Goal: Information Seeking & Learning: Learn about a topic

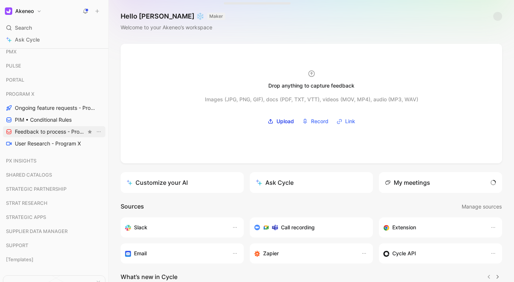
scroll to position [568, 0]
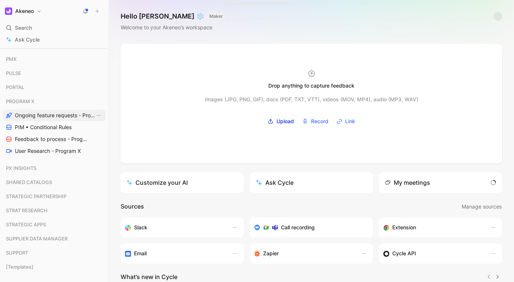
click at [74, 117] on span "Ongoing feature requests - Program X" at bounding box center [55, 115] width 80 height 7
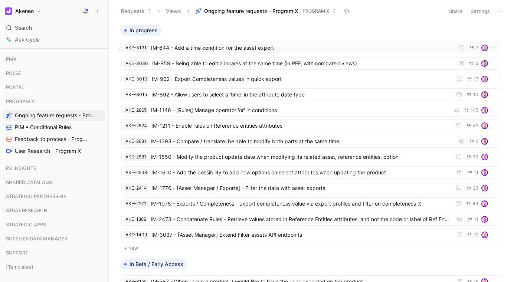
click at [281, 47] on span "IM-644 - Add a time condition for the asset export" at bounding box center [301, 47] width 300 height 9
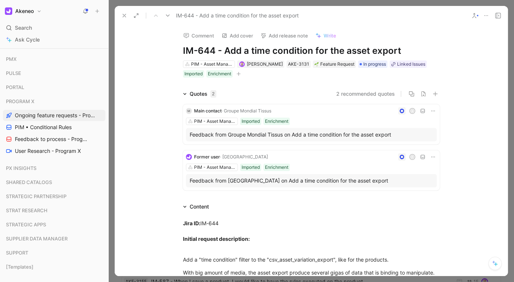
click at [124, 15] on use at bounding box center [124, 15] width 3 height 3
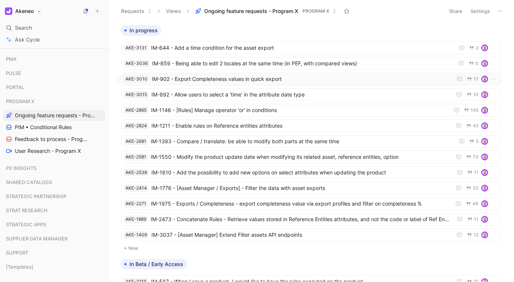
click at [232, 79] on span "IM-902 - Export Completeness values in quick export" at bounding box center [300, 79] width 297 height 9
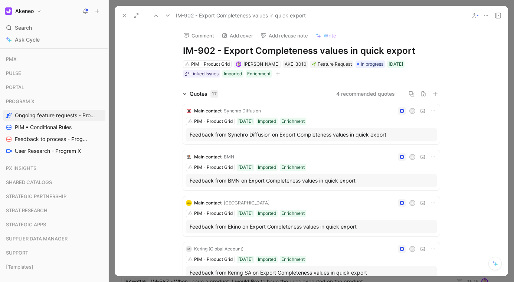
click at [125, 16] on use at bounding box center [124, 15] width 3 height 3
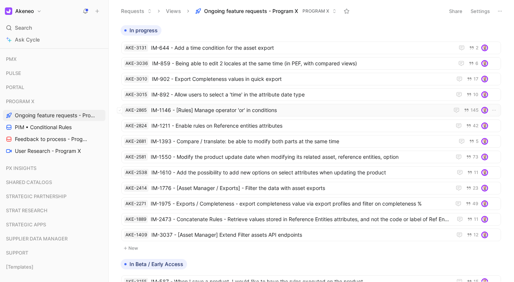
click at [254, 110] on span "IM-1146 - [Rules] Manage operator 'or' in conditions" at bounding box center [298, 110] width 295 height 9
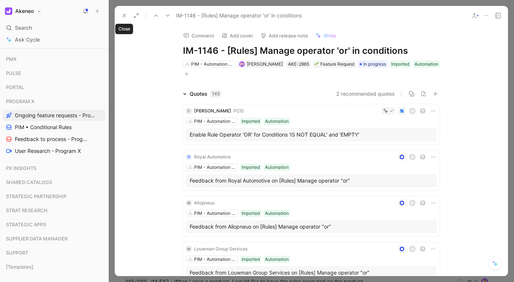
click at [123, 16] on icon at bounding box center [124, 16] width 6 height 6
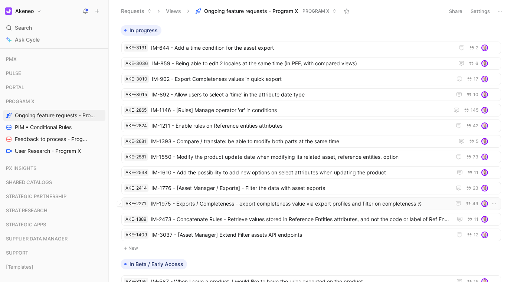
click at [264, 199] on span "IM-1975 - Exports / Completeness - export completeness value via export profile…" at bounding box center [299, 203] width 297 height 9
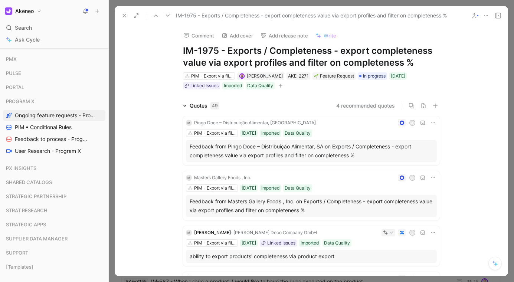
click at [485, 19] on button at bounding box center [486, 15] width 10 height 10
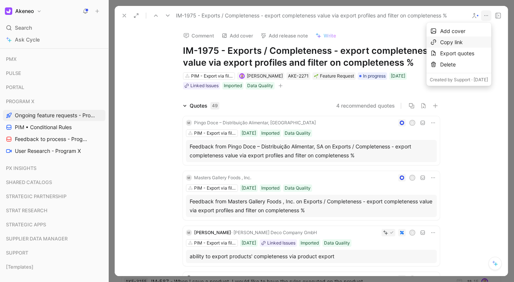
click at [454, 42] on div "Copy link" at bounding box center [464, 42] width 48 height 9
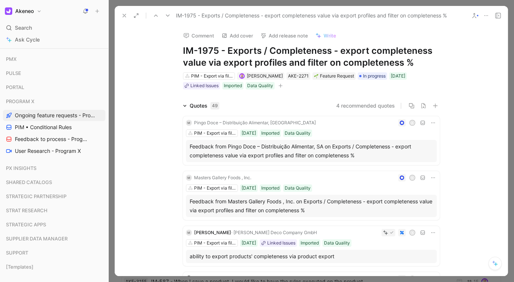
click at [125, 16] on icon at bounding box center [124, 16] width 6 height 6
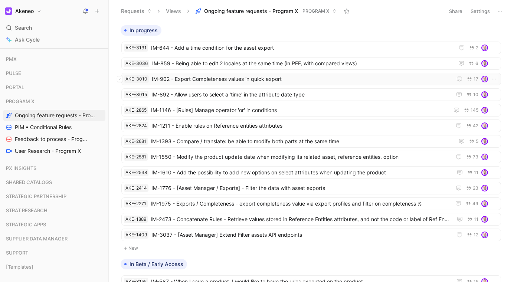
click at [261, 80] on span "IM-902 - Export Completeness values in quick export" at bounding box center [300, 79] width 297 height 9
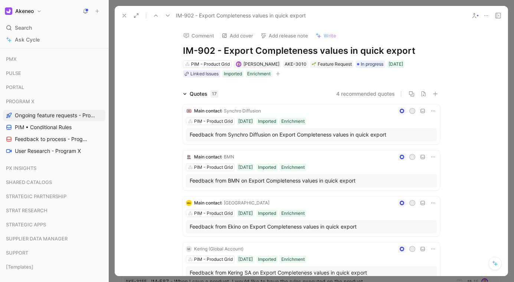
click at [483, 13] on icon at bounding box center [486, 16] width 6 height 6
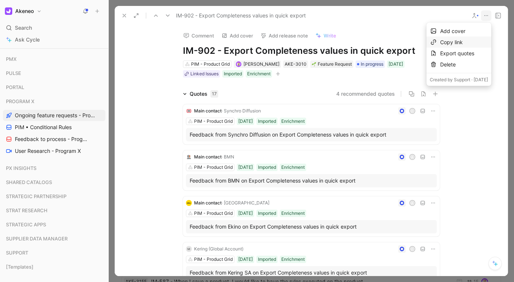
click at [445, 42] on div "Copy link" at bounding box center [464, 42] width 48 height 9
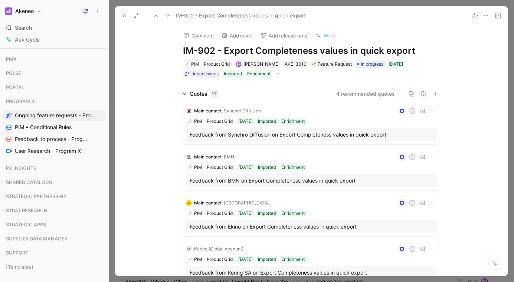
click at [127, 16] on icon at bounding box center [124, 16] width 6 height 6
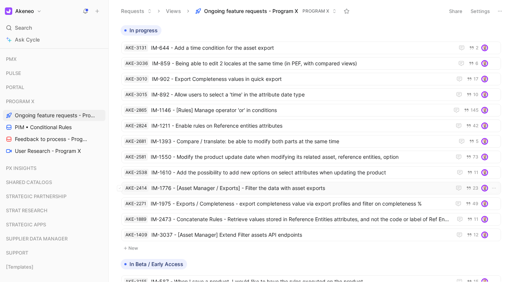
click at [276, 190] on span "IM-1776 - [Asset Manager / Exports] - Filter the data with asset exports" at bounding box center [299, 188] width 297 height 9
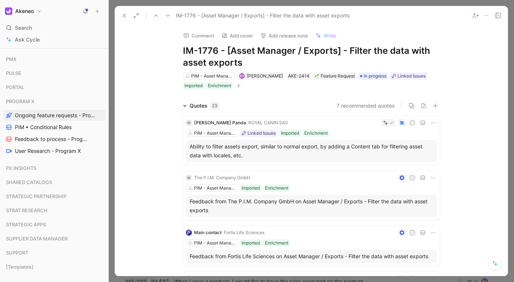
click at [487, 14] on icon at bounding box center [486, 16] width 6 height 6
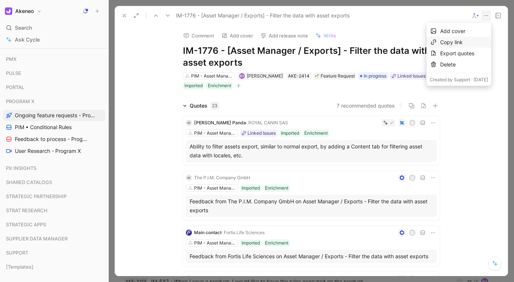
click at [443, 45] on div "Copy link" at bounding box center [464, 42] width 48 height 9
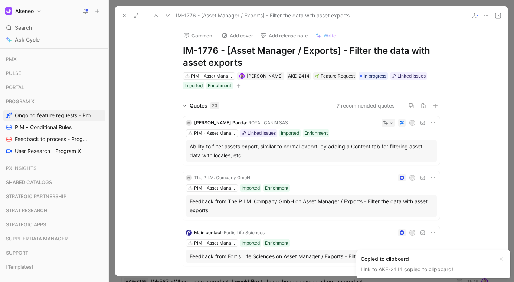
click at [141, 3] on div at bounding box center [311, 141] width 405 height 282
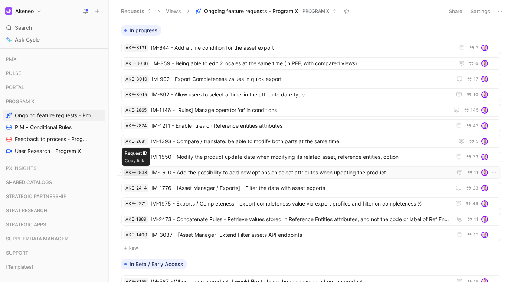
click at [138, 173] on div "AKE-2538" at bounding box center [137, 172] width 22 height 7
click at [132, 188] on div "AKE-2414" at bounding box center [137, 188] width 22 height 7
click at [141, 47] on div "AKE-3131" at bounding box center [136, 47] width 21 height 7
click at [134, 203] on div "AKE-2271" at bounding box center [136, 203] width 21 height 7
click at [140, 77] on div "AKE-3010" at bounding box center [137, 78] width 22 height 7
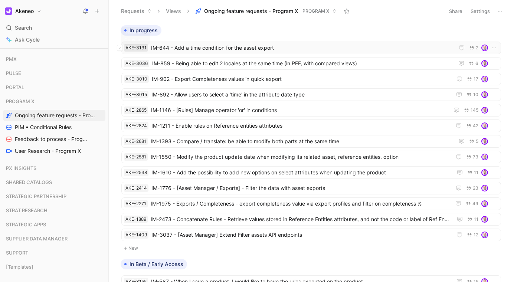
click at [137, 46] on div "AKE-3131" at bounding box center [136, 47] width 21 height 7
click at [206, 51] on span "IM-644 - Add a time condition for the asset export" at bounding box center [301, 47] width 300 height 9
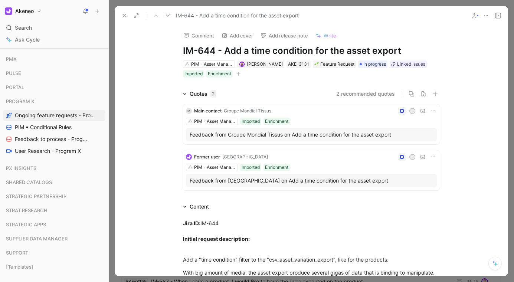
click at [390, 3] on div at bounding box center [311, 141] width 405 height 282
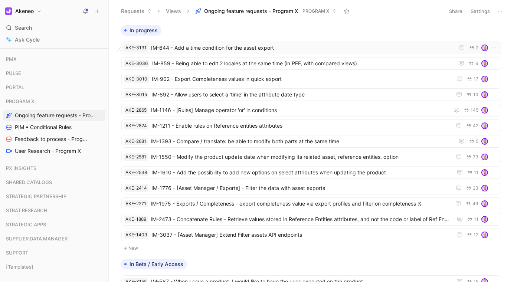
click at [170, 46] on span "IM-644 - Add a time condition for the asset export" at bounding box center [301, 47] width 300 height 9
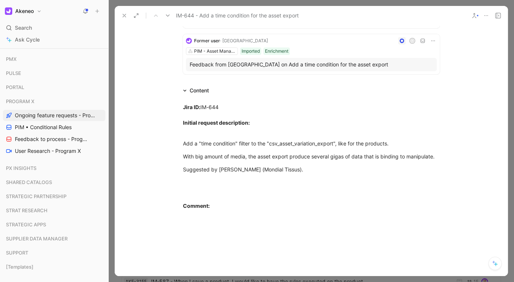
scroll to position [118, 0]
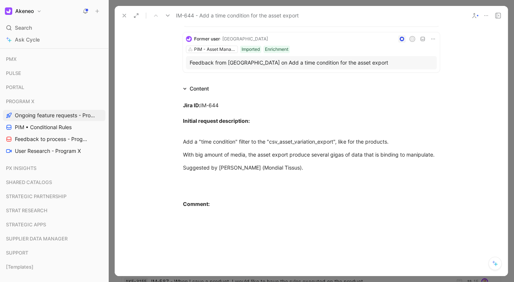
click at [194, 1] on div at bounding box center [311, 141] width 405 height 282
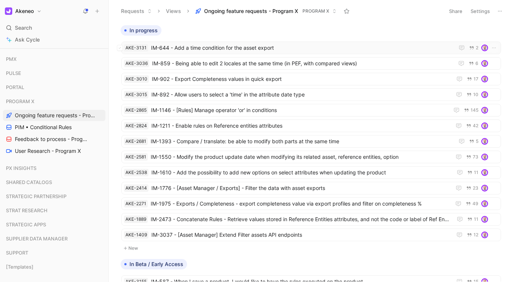
click at [249, 46] on span "IM-644 - Add a time condition for the asset export" at bounding box center [301, 47] width 300 height 9
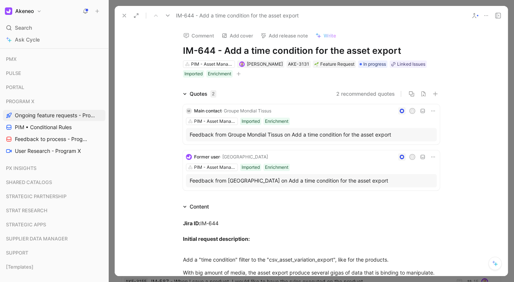
click at [126, 15] on icon at bounding box center [124, 16] width 6 height 6
